Goal: Information Seeking & Learning: Understand process/instructions

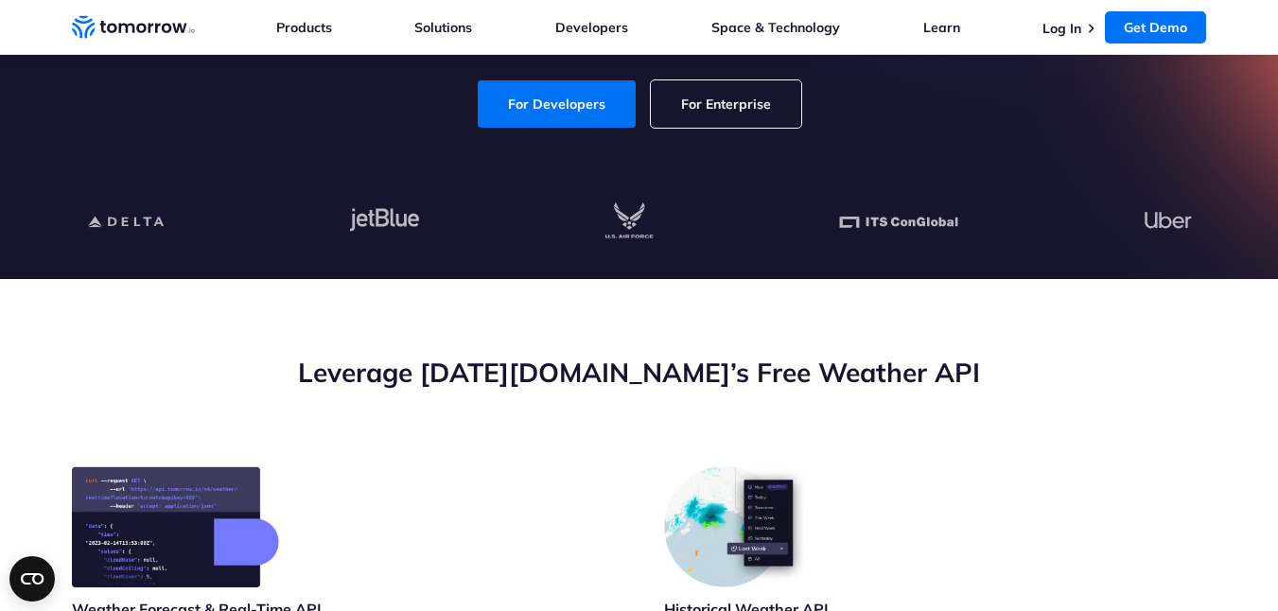
scroll to position [340, 0]
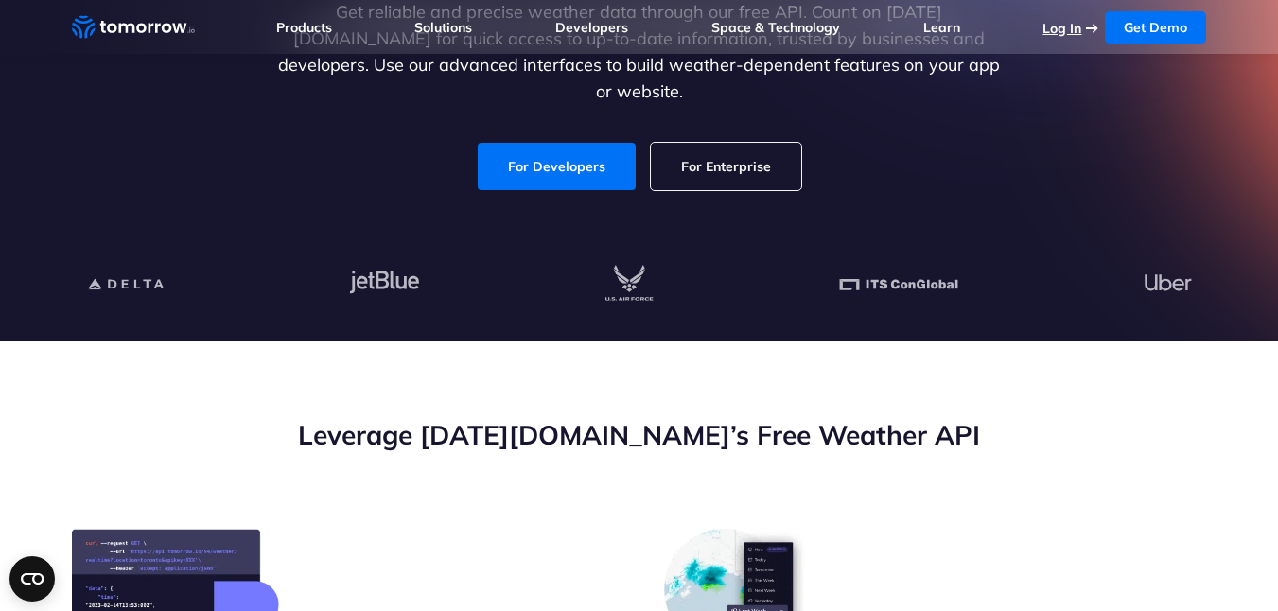
click at [1069, 29] on link "Log In" at bounding box center [1062, 28] width 39 height 17
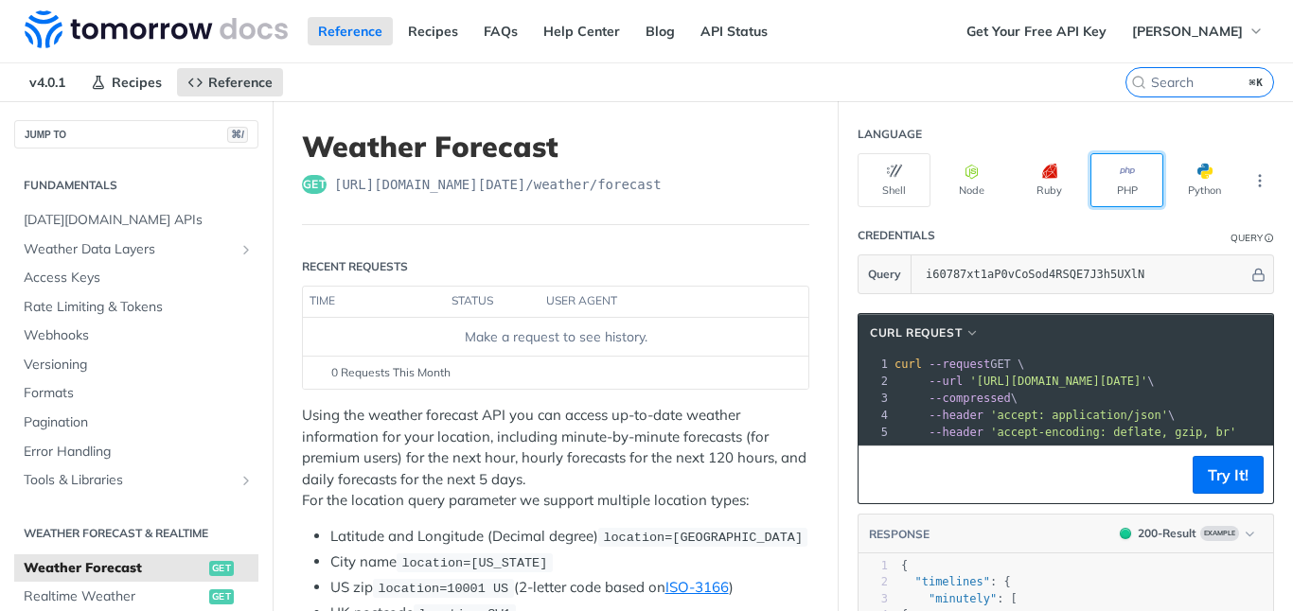
click at [1114, 185] on button "PHP" at bounding box center [1126, 180] width 73 height 54
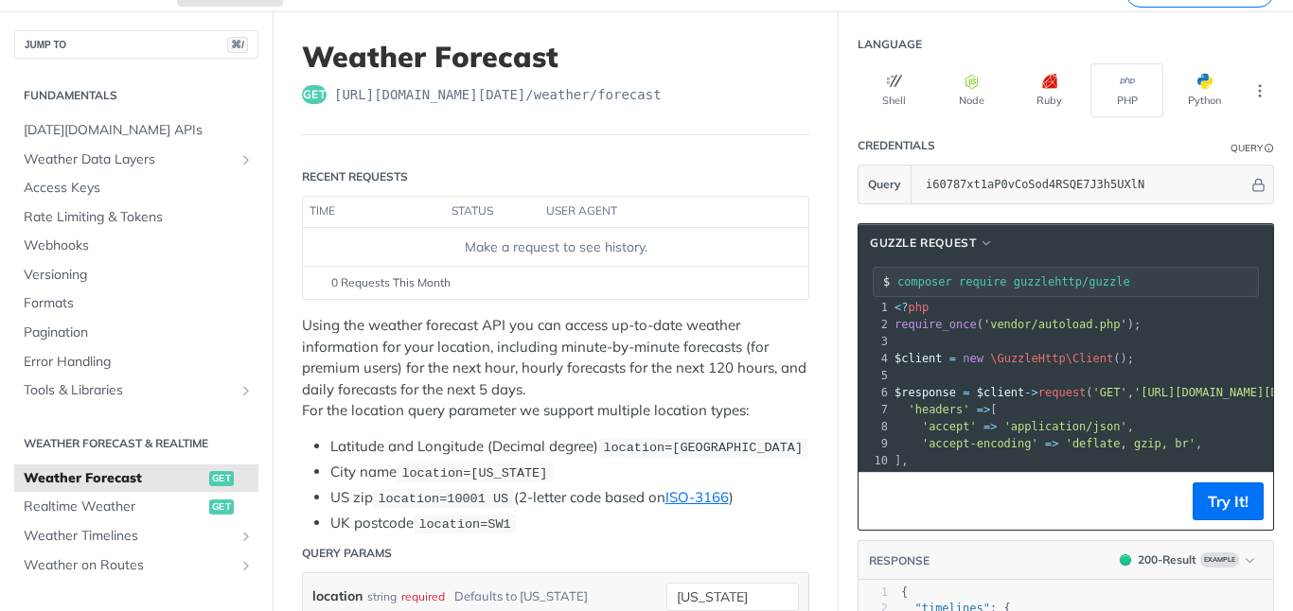
scroll to position [8, 0]
click at [137, 506] on span "Realtime Weather" at bounding box center [114, 507] width 181 height 19
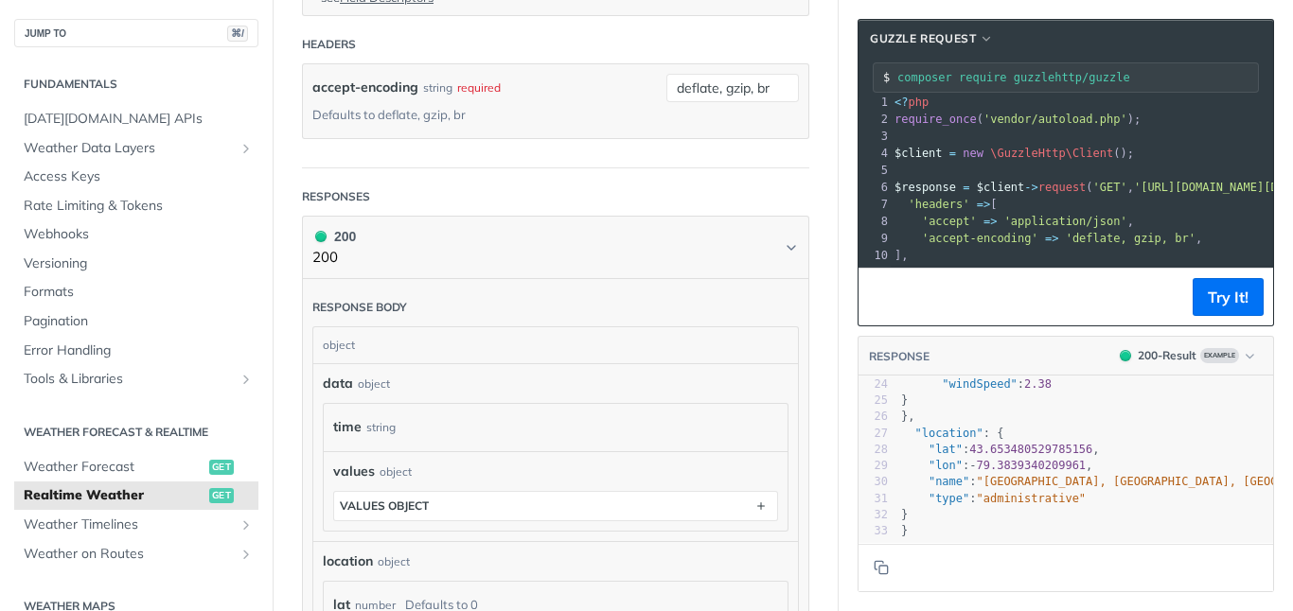
click at [942, 427] on span ""location"" at bounding box center [948, 433] width 68 height 13
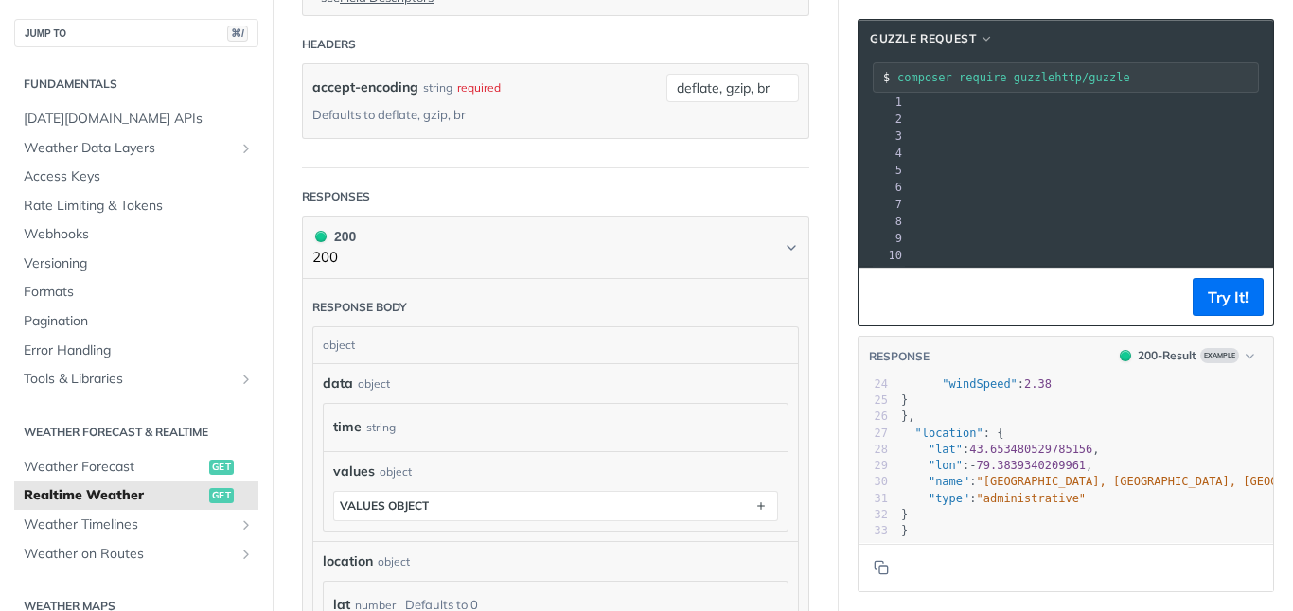
drag, startPoint x: 1081, startPoint y: 185, endPoint x: 1214, endPoint y: 185, distance: 133.4
click at [723, 185] on span "'[URL][DOMAIN_NAME][DATE]'" at bounding box center [634, 187] width 178 height 13
copy span "[URL][DOMAIN_NAME][DATE]"
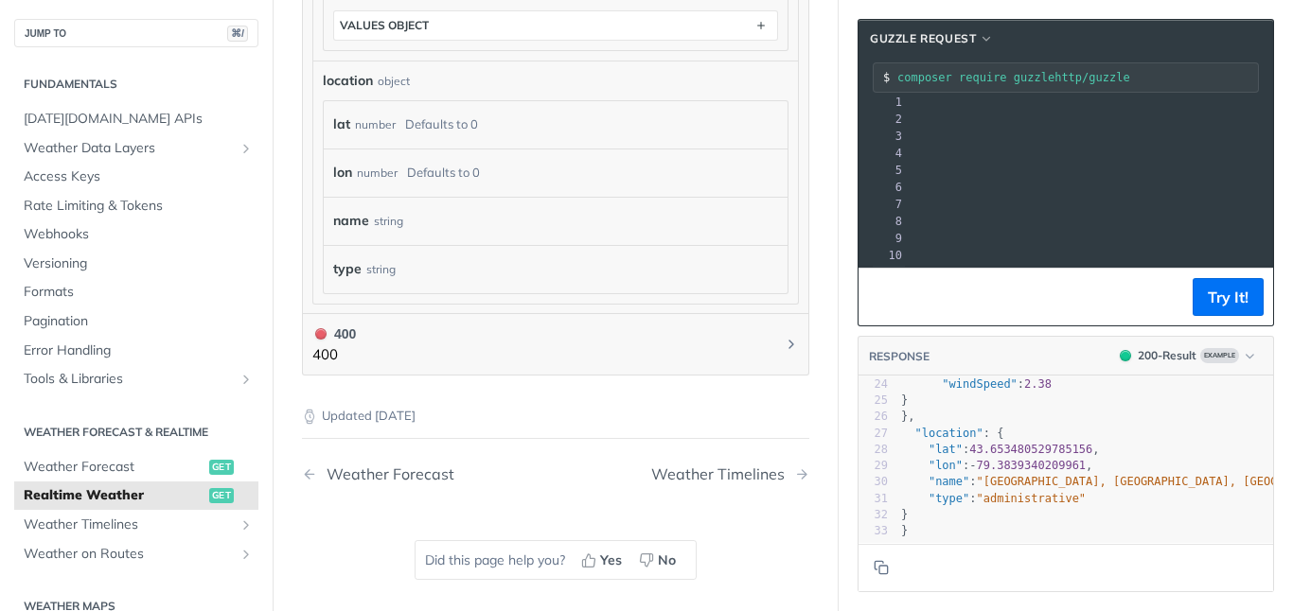
scroll to position [1323, 0]
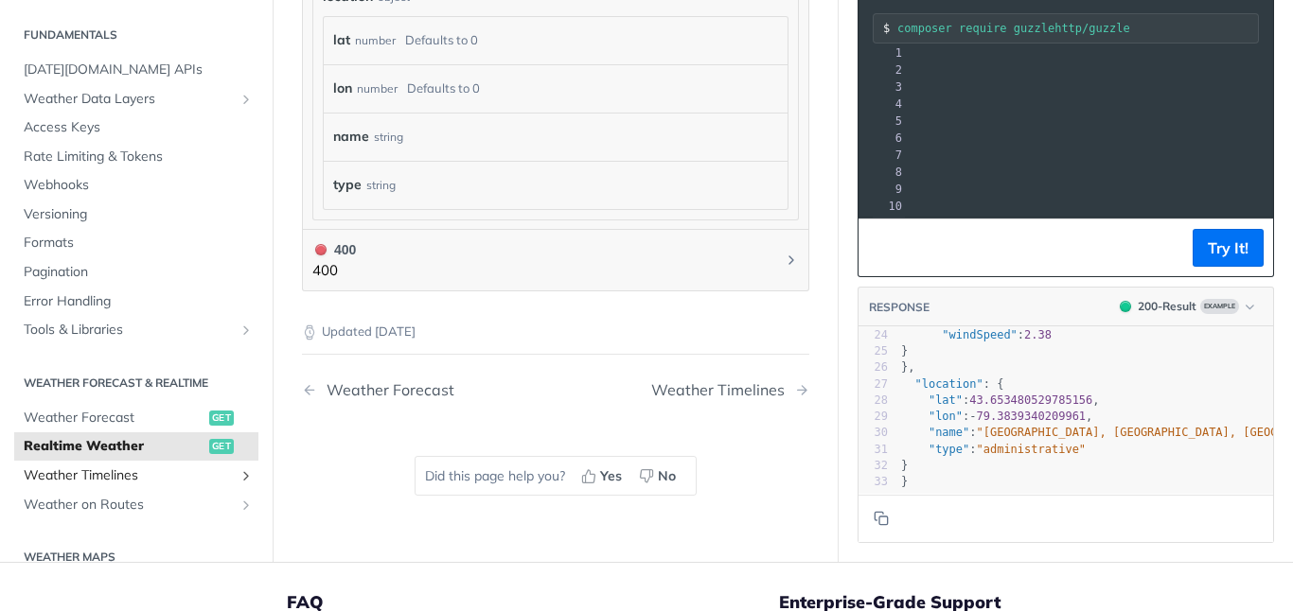
click at [150, 472] on span "Weather Timelines" at bounding box center [129, 476] width 210 height 19
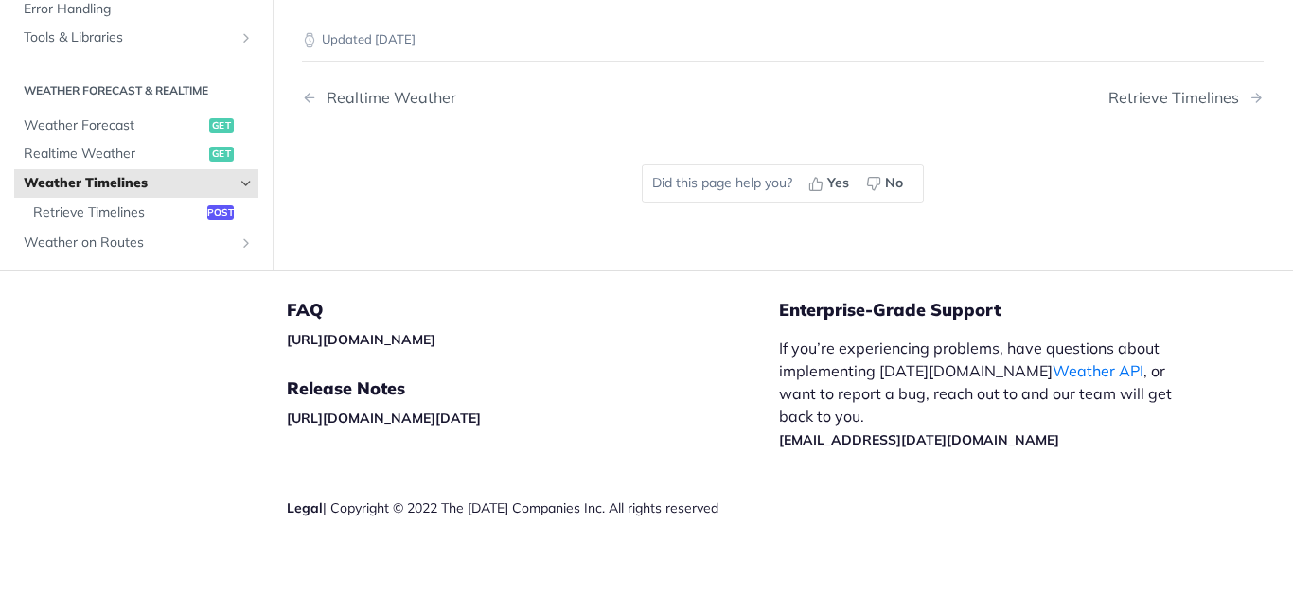
scroll to position [595, 0]
click at [103, 213] on span "Retrieve Timelines" at bounding box center [117, 212] width 169 height 19
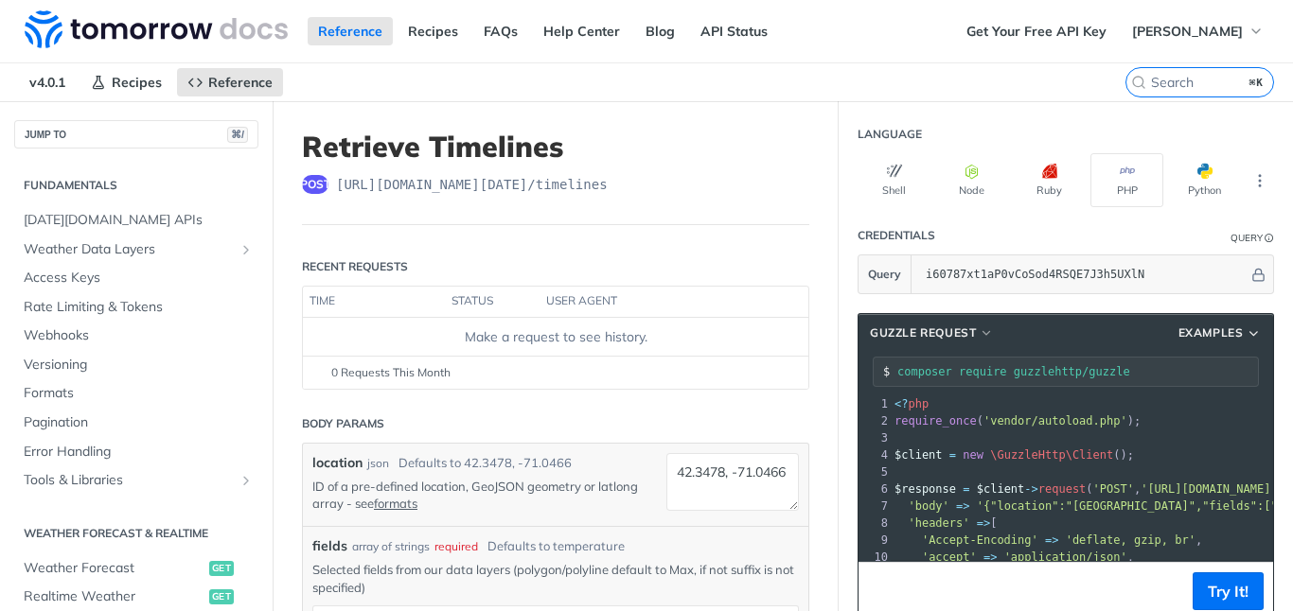
click at [86, 185] on h2 "Fundamentals" at bounding box center [136, 185] width 244 height 17
click at [93, 229] on link "[DATE][DOMAIN_NAME] APIs" at bounding box center [136, 220] width 244 height 28
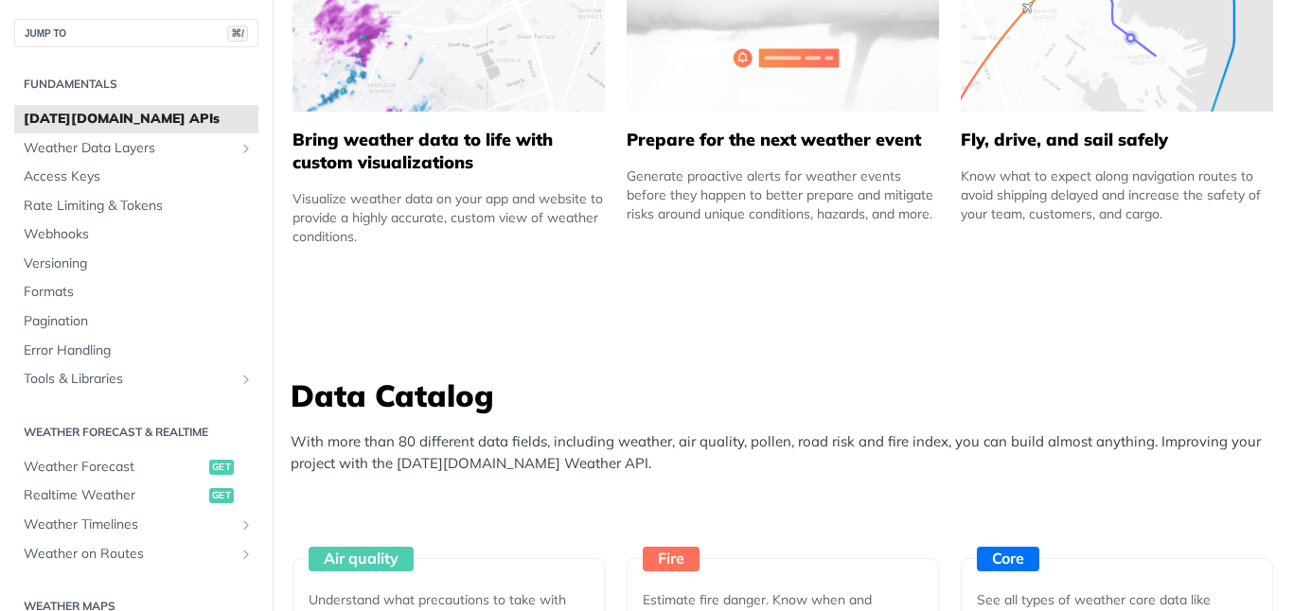
scroll to position [1342, 0]
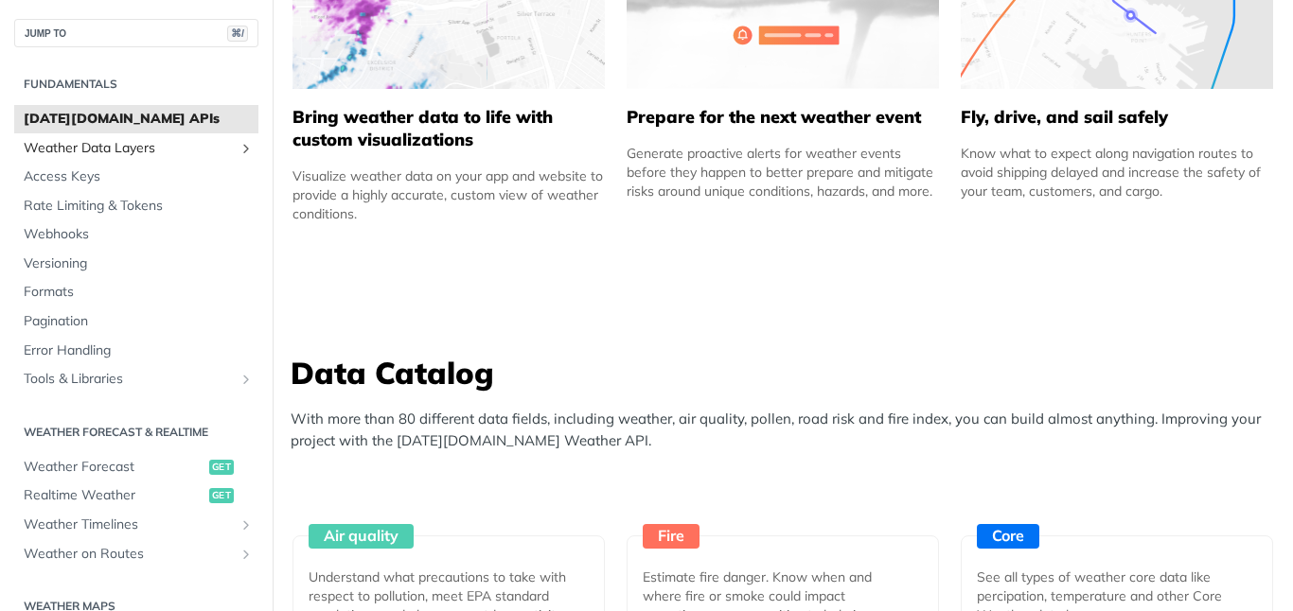
click at [118, 149] on span "Weather Data Layers" at bounding box center [129, 148] width 210 height 19
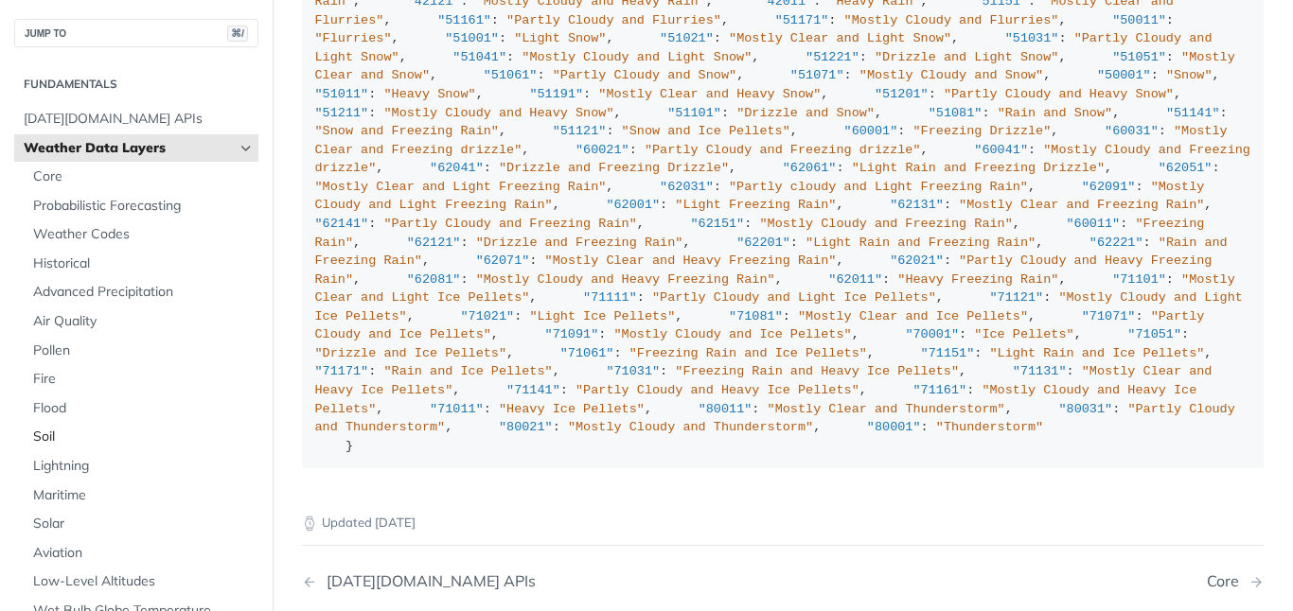
scroll to position [2096, 0]
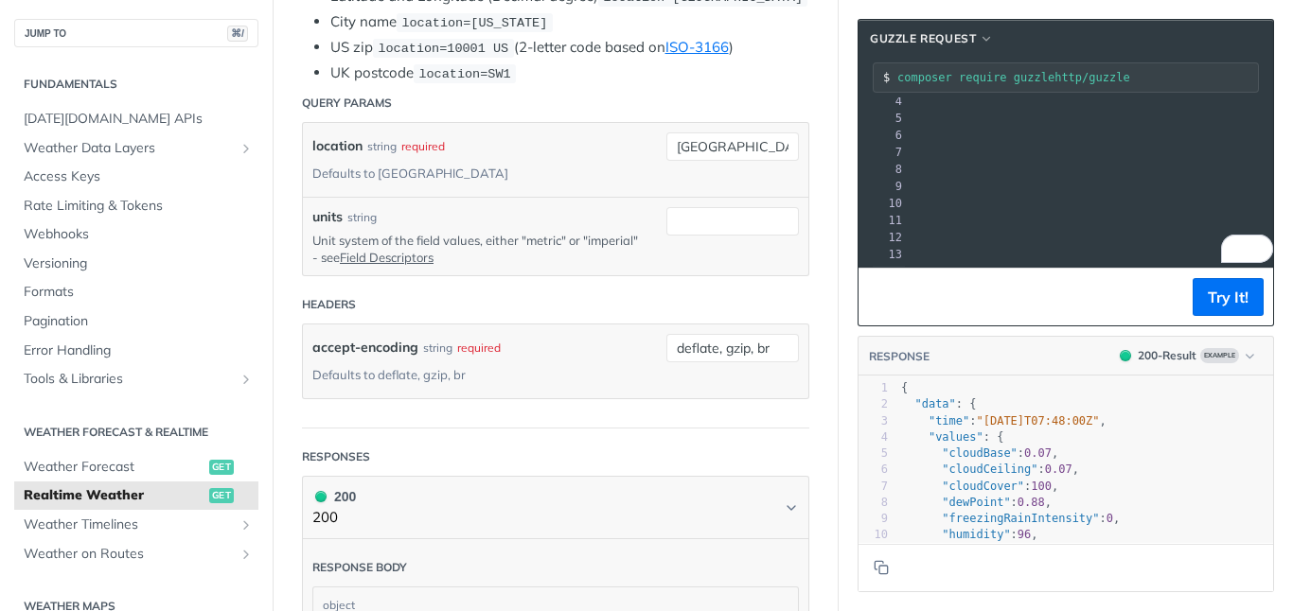
drag, startPoint x: 1131, startPoint y: 118, endPoint x: 1212, endPoint y: 126, distance: 81.7
click at [723, 129] on span "'[URL][DOMAIN_NAME][DATE]'" at bounding box center [634, 135] width 178 height 13
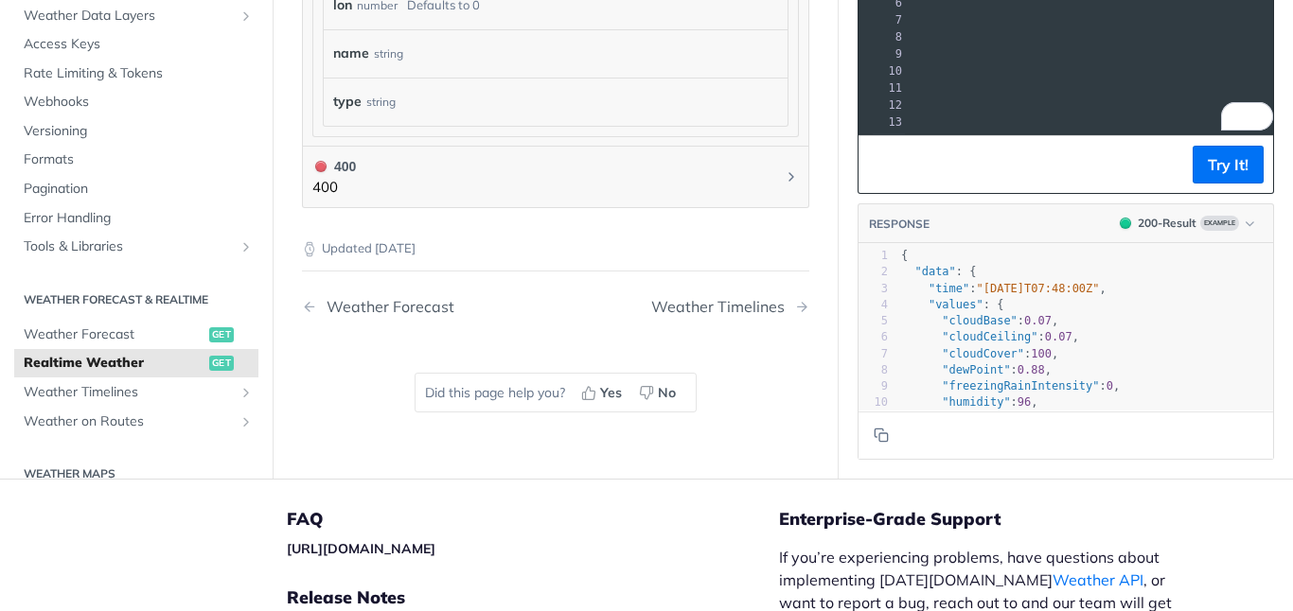
scroll to position [1328, 0]
